Goal: Find specific page/section: Find specific page/section

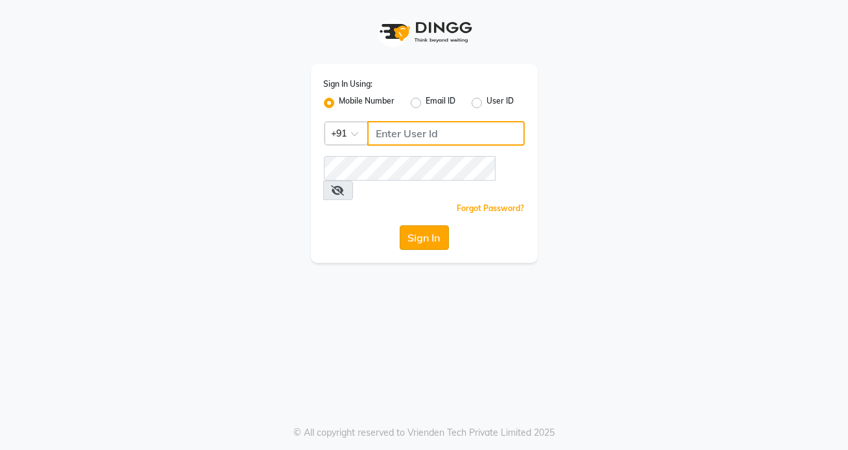
type input "7042350500"
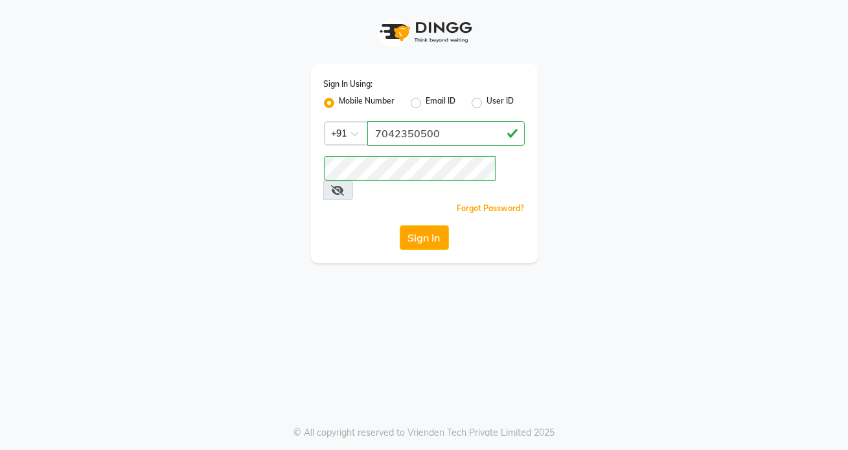
click at [413, 226] on button "Sign In" at bounding box center [424, 238] width 49 height 25
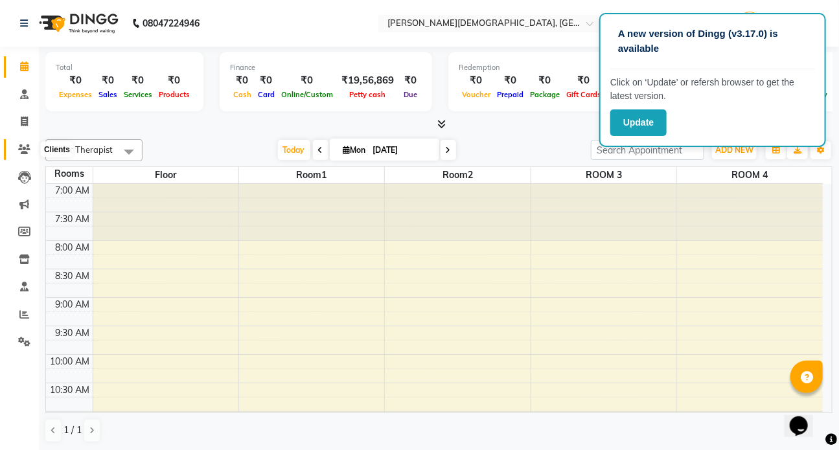
click at [21, 152] on icon at bounding box center [24, 150] width 12 height 10
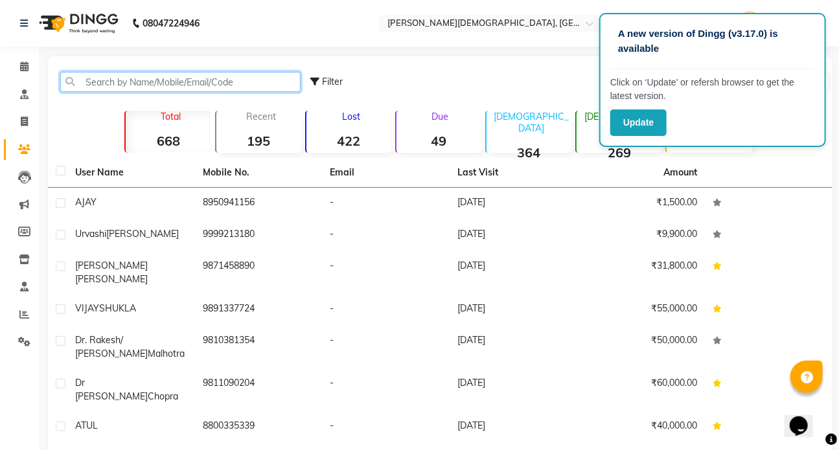
click at [111, 82] on input "text" at bounding box center [180, 82] width 240 height 20
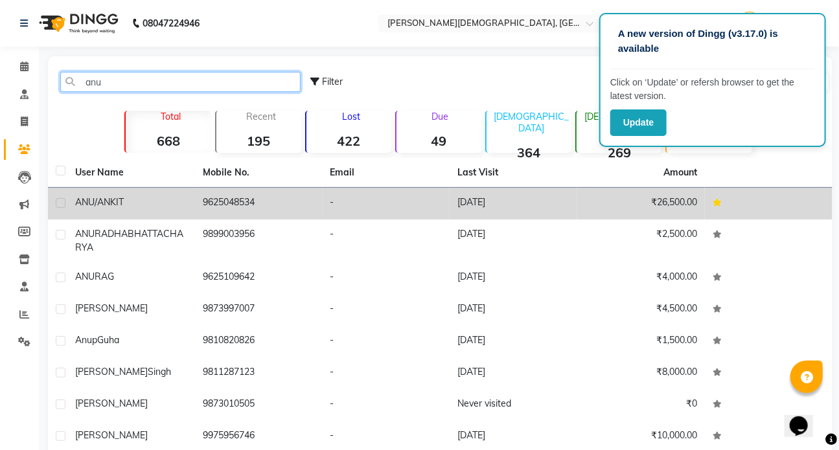
type input "anu"
click at [115, 204] on span "ANU/ANKIT" at bounding box center [99, 202] width 49 height 12
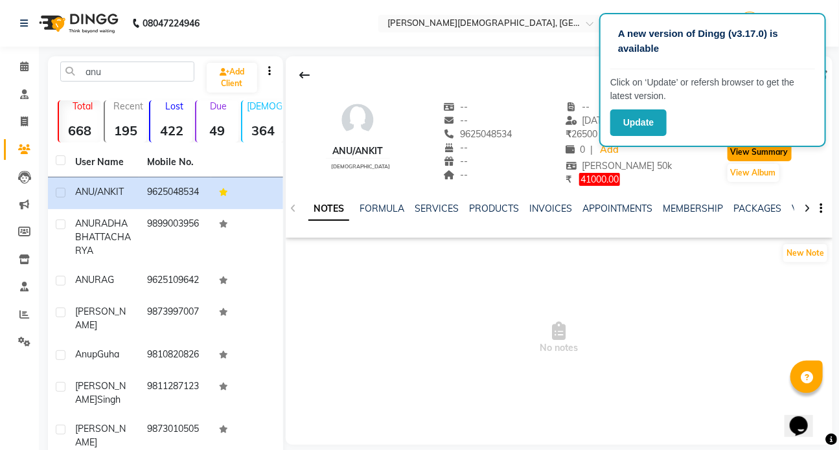
click at [748, 148] on button "View Summary" at bounding box center [760, 152] width 64 height 18
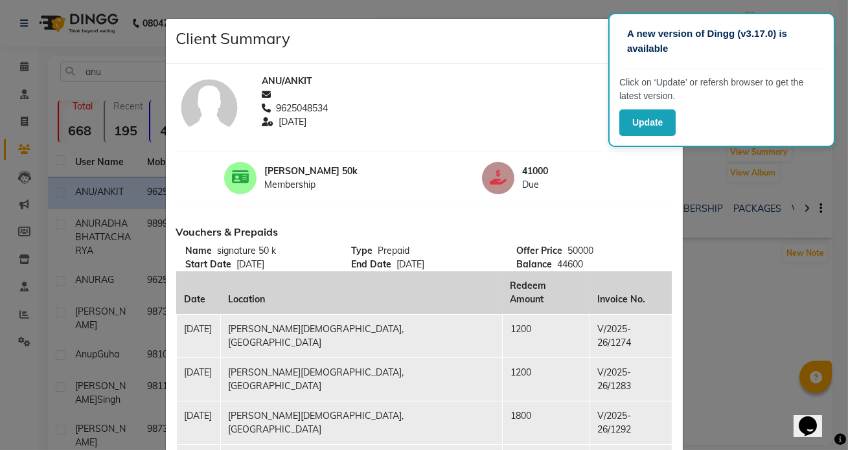
click at [618, 29] on button "Print" at bounding box center [633, 39] width 31 height 20
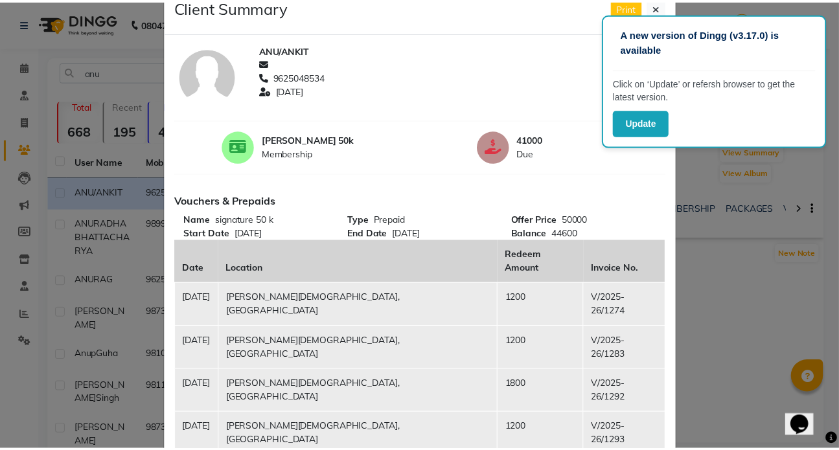
scroll to position [58, 0]
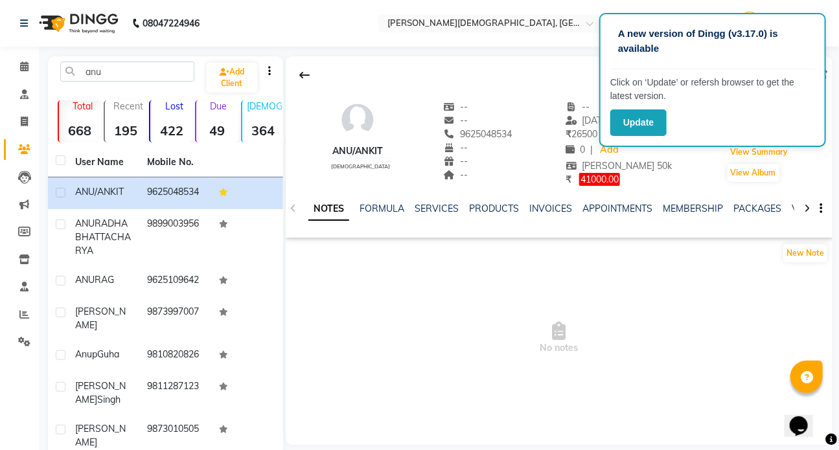
click at [728, 143] on button "View Summary" at bounding box center [760, 152] width 64 height 18
click at [31, 71] on span at bounding box center [24, 67] width 23 height 15
